Goal: Information Seeking & Learning: Learn about a topic

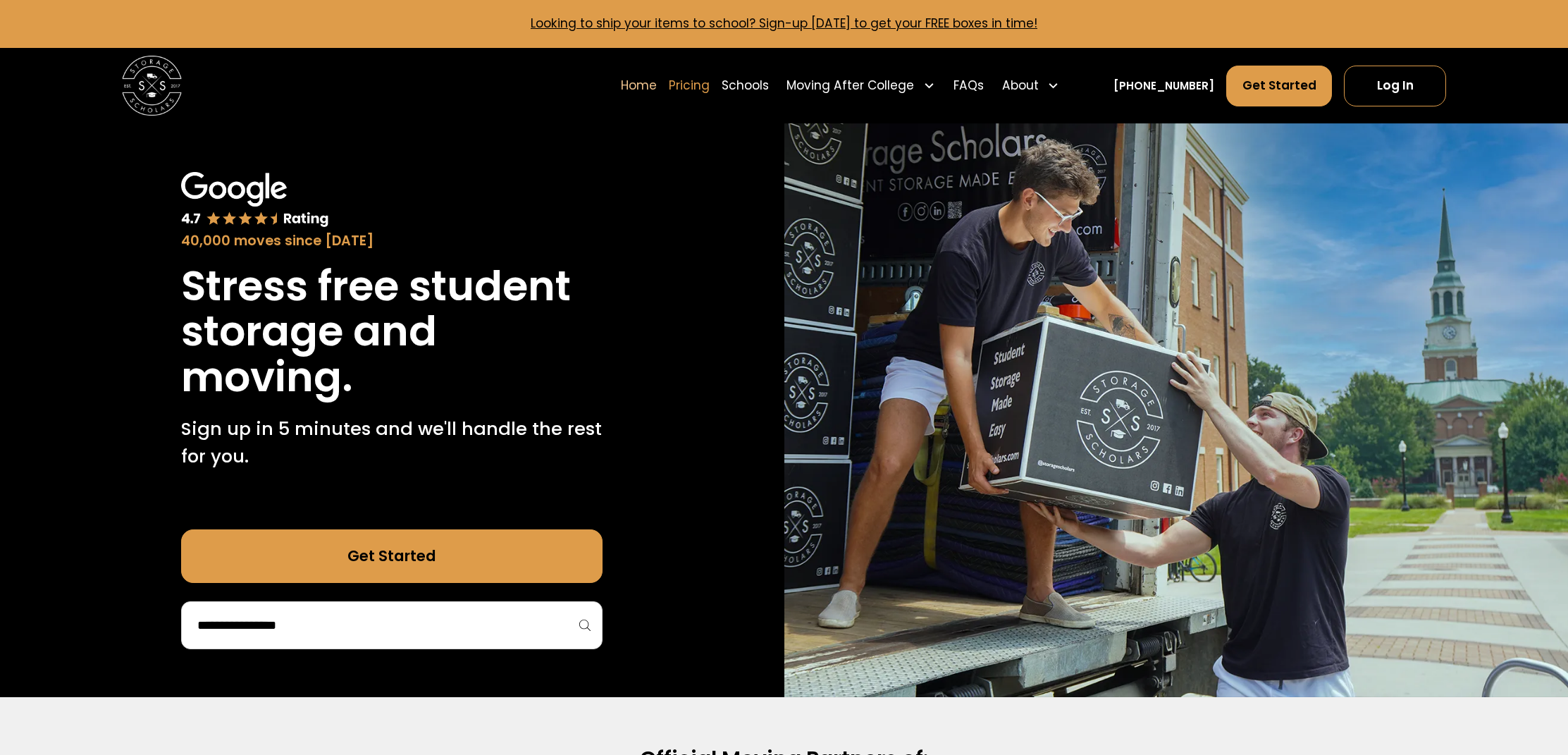
click at [710, 86] on link "Pricing" at bounding box center [689, 86] width 41 height 42
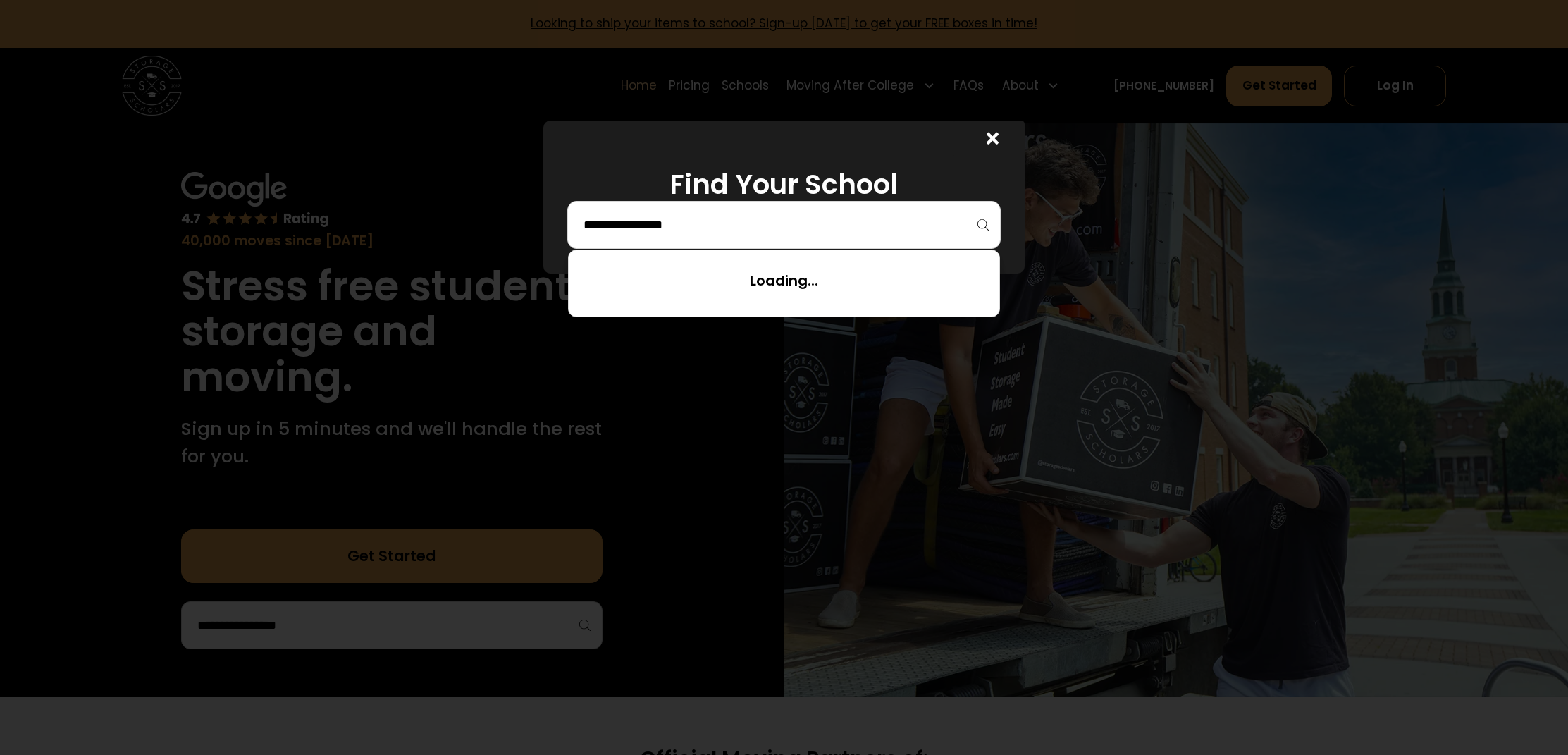
click at [781, 217] on input "search" at bounding box center [784, 225] width 404 height 24
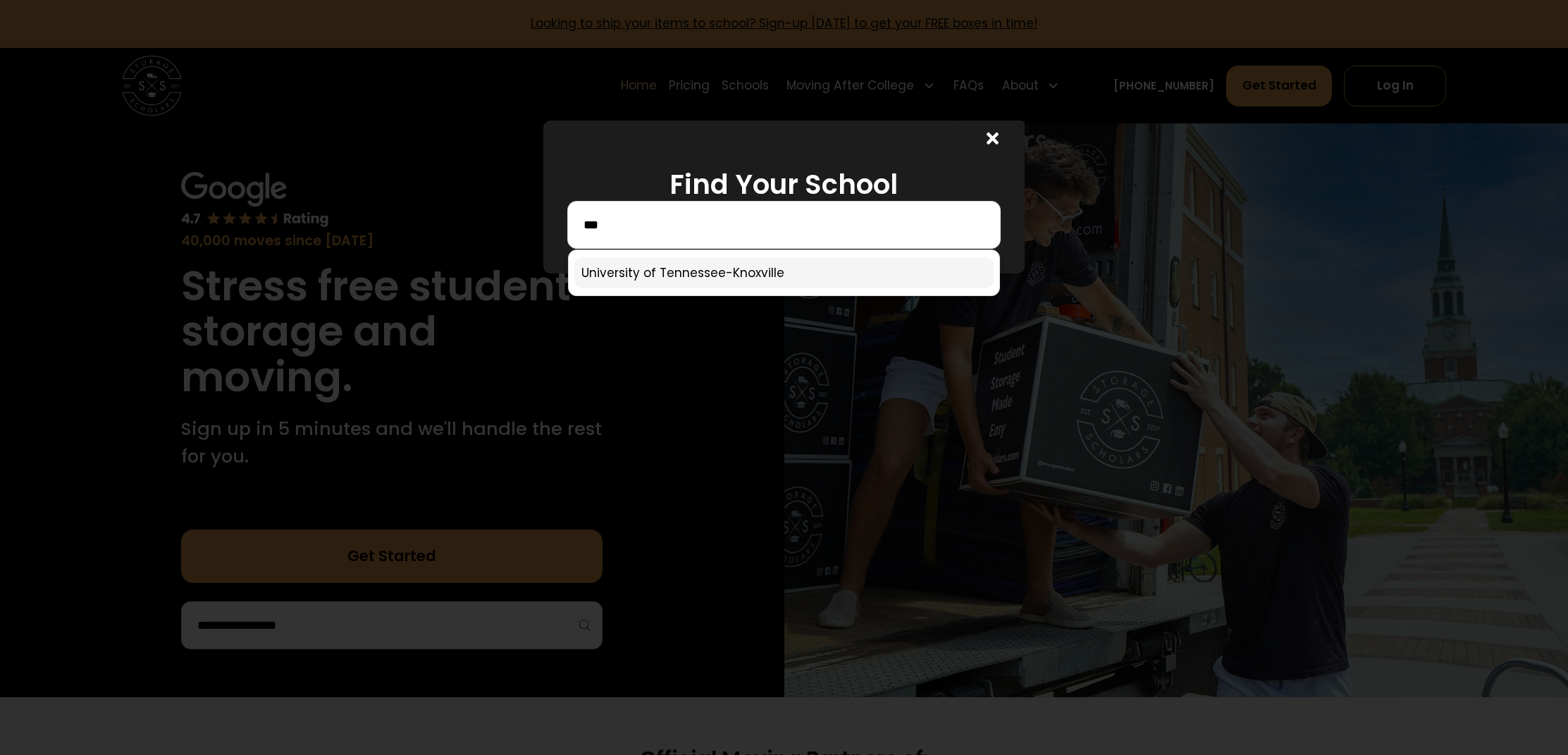
type input "***"
click at [700, 263] on link at bounding box center [784, 272] width 419 height 31
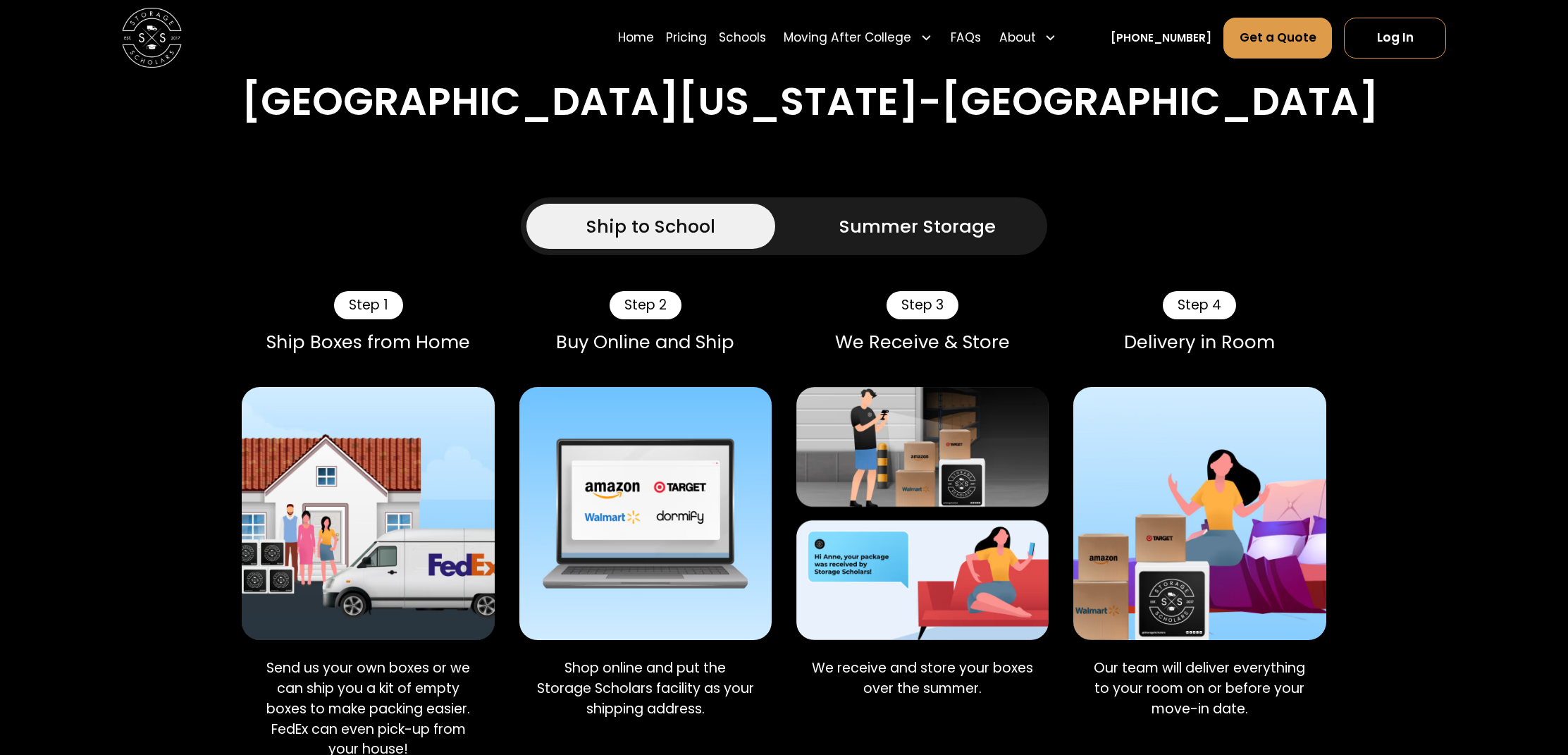
scroll to position [1067, 0]
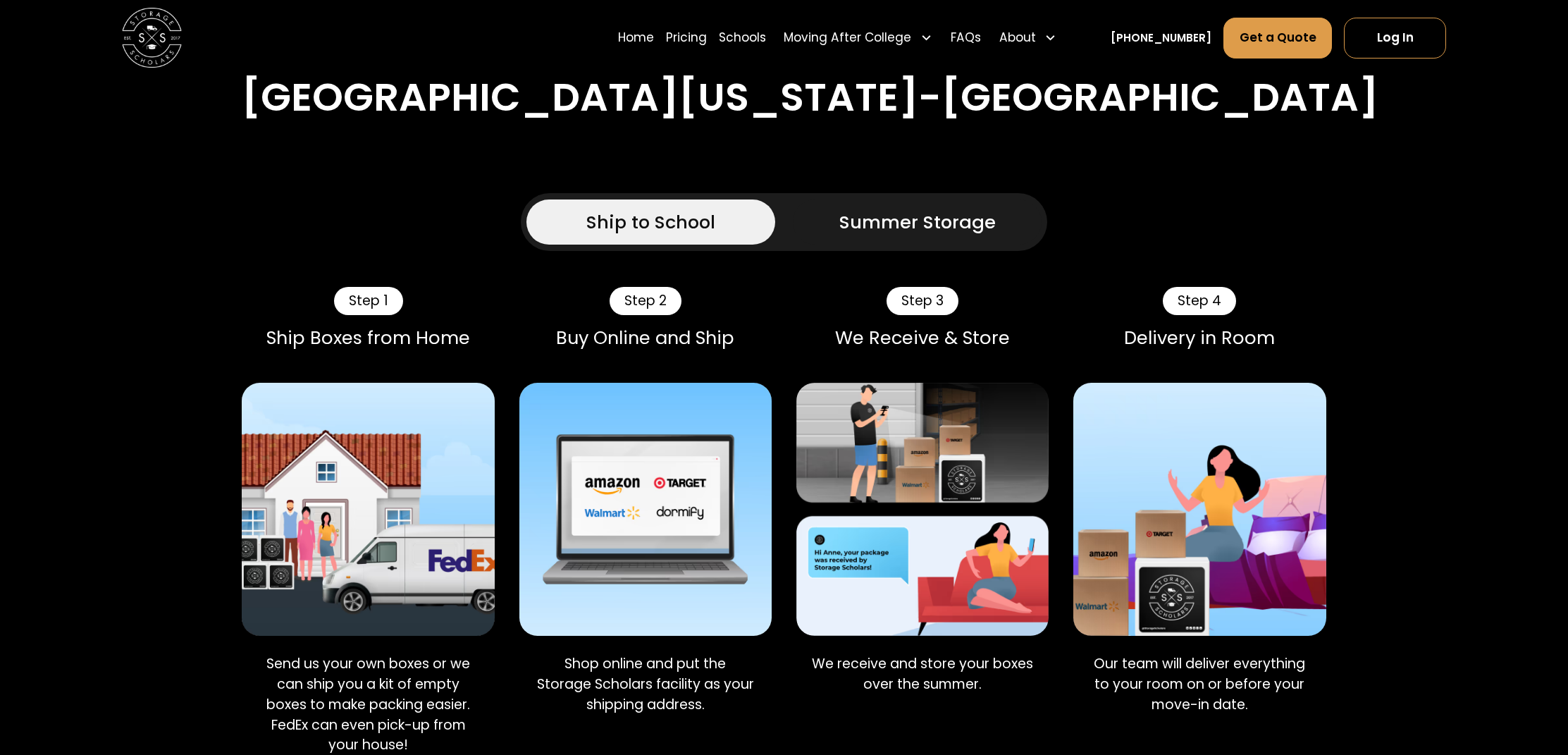
click at [878, 227] on div "Summer Storage" at bounding box center [918, 221] width 156 height 27
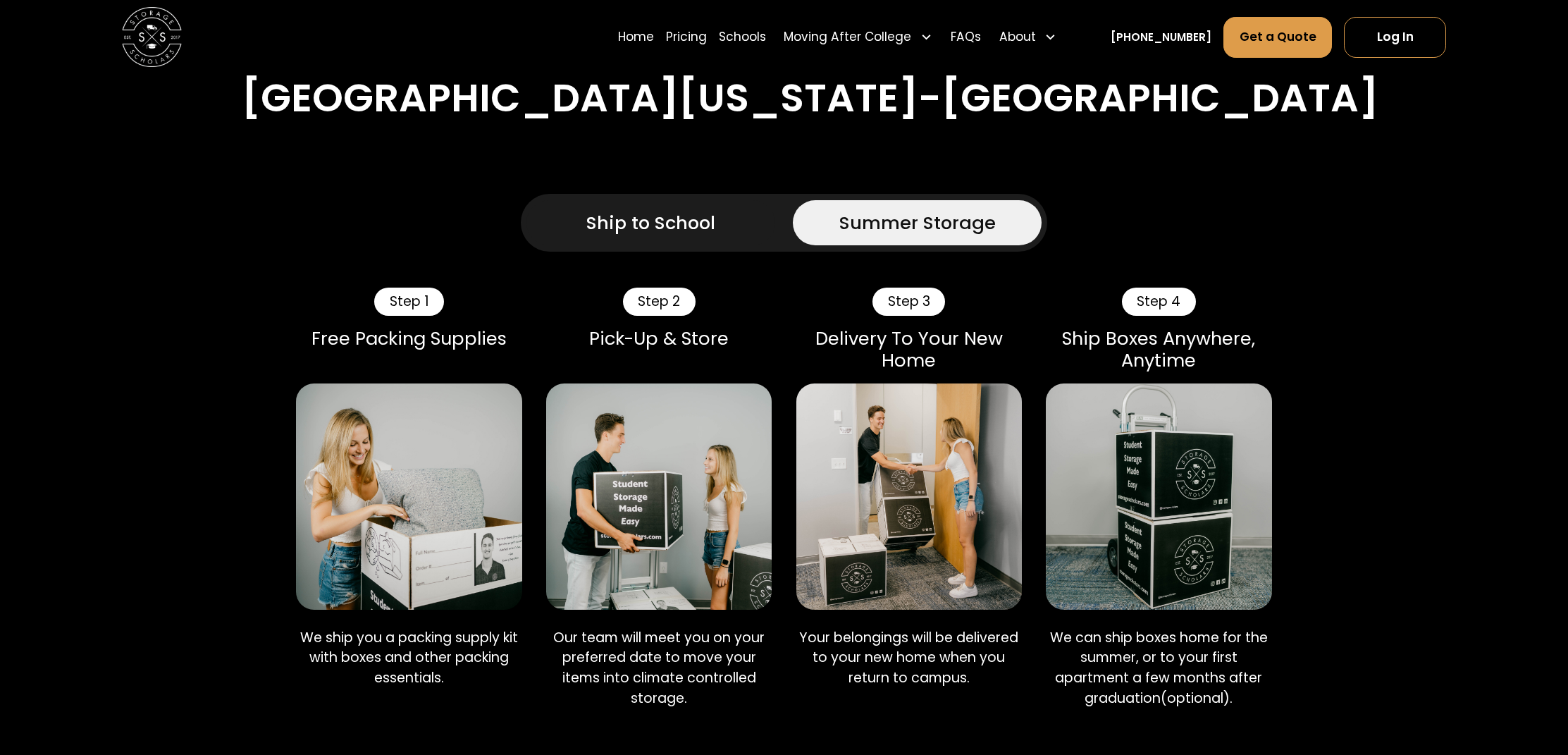
click at [726, 222] on link "Ship to School" at bounding box center [650, 222] width 248 height 46
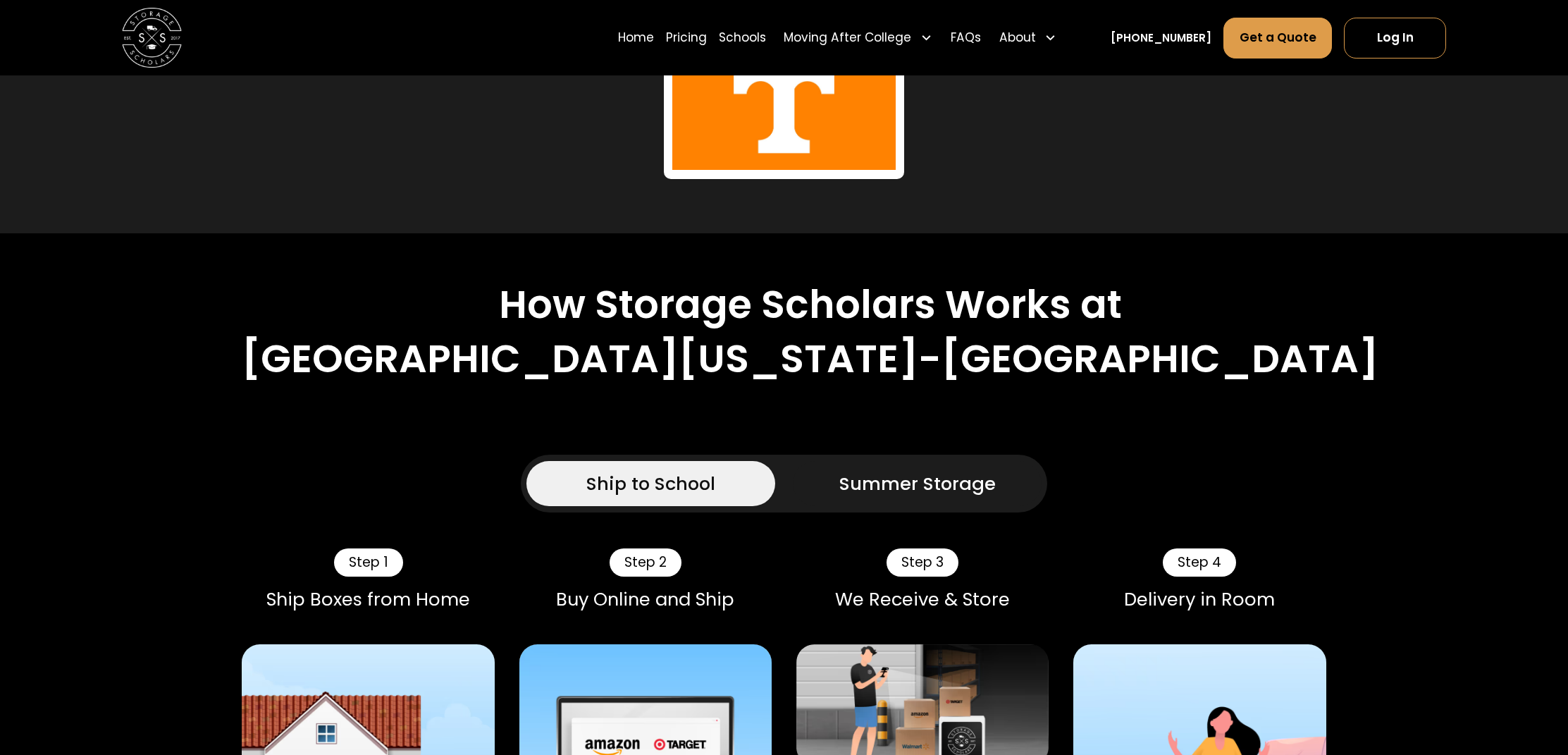
scroll to position [775, 0]
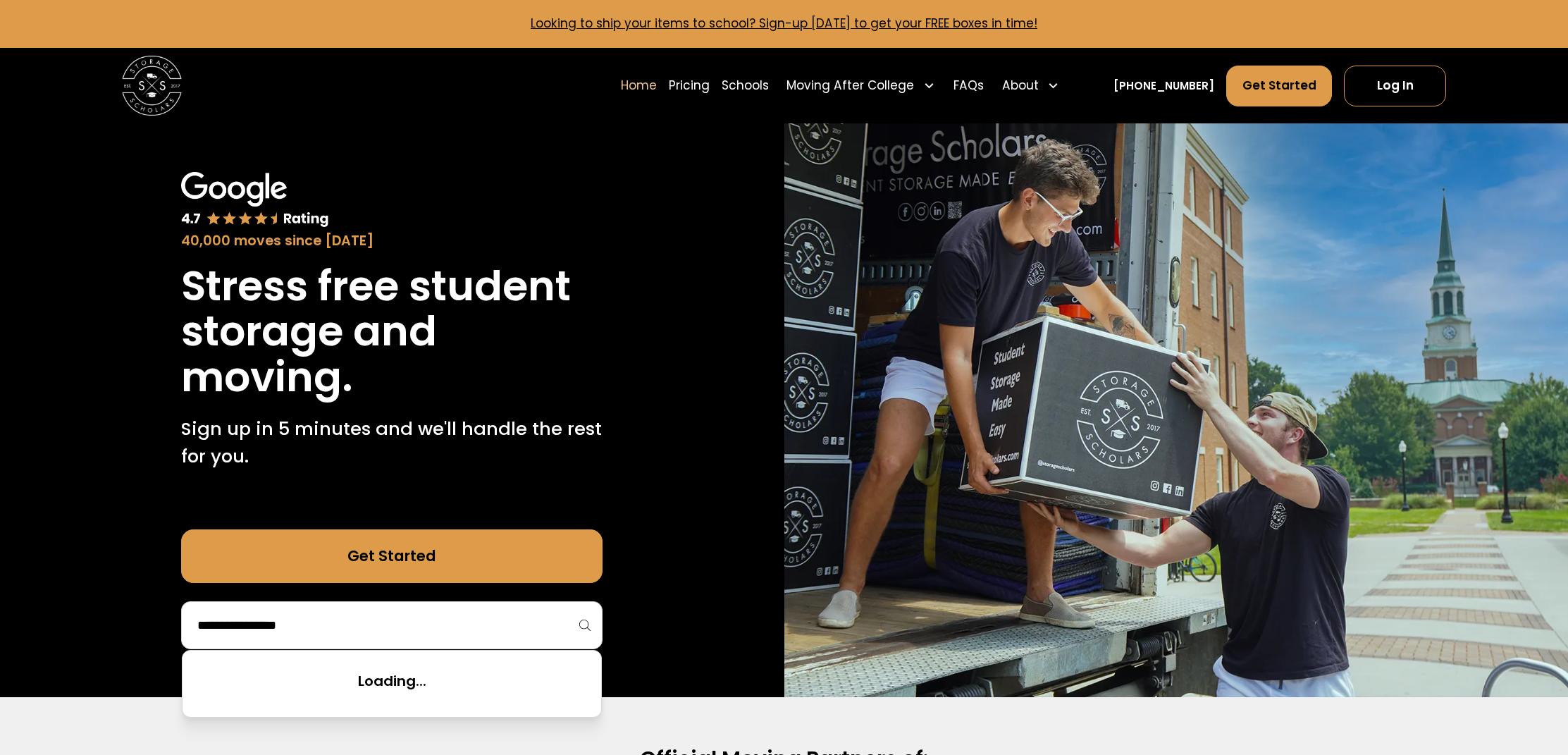
click at [318, 624] on input "search" at bounding box center [392, 625] width 392 height 24
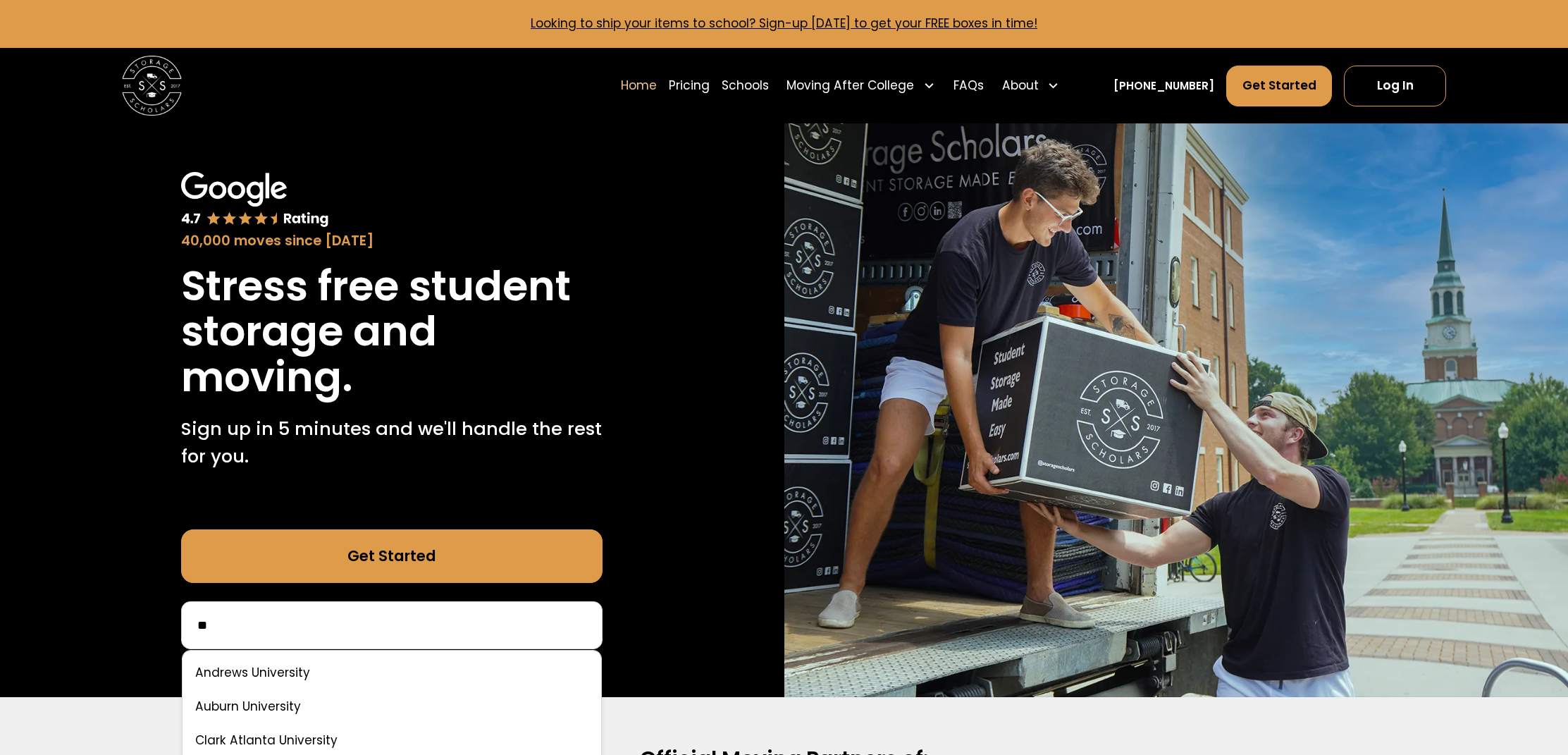
type input "*"
type input "**"
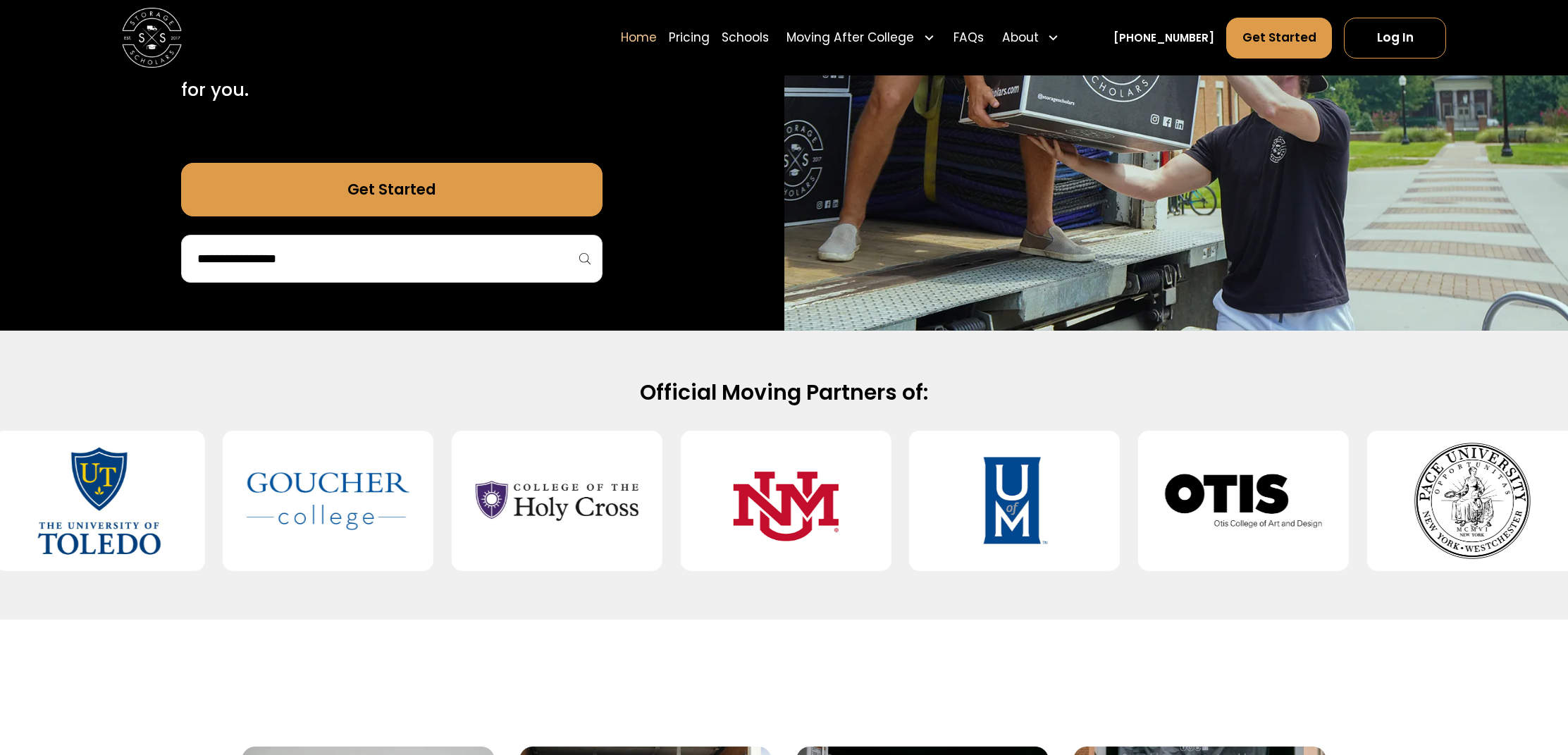
scroll to position [491, 0]
